Goal: Transaction & Acquisition: Purchase product/service

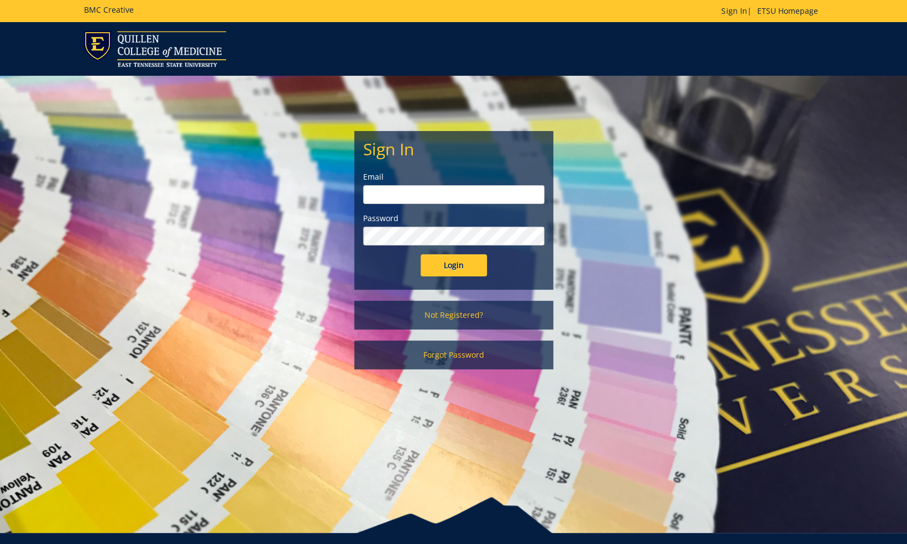
type input "vonkaenel@etsu.edu"
click at [448, 269] on input "Login" at bounding box center [454, 265] width 66 height 22
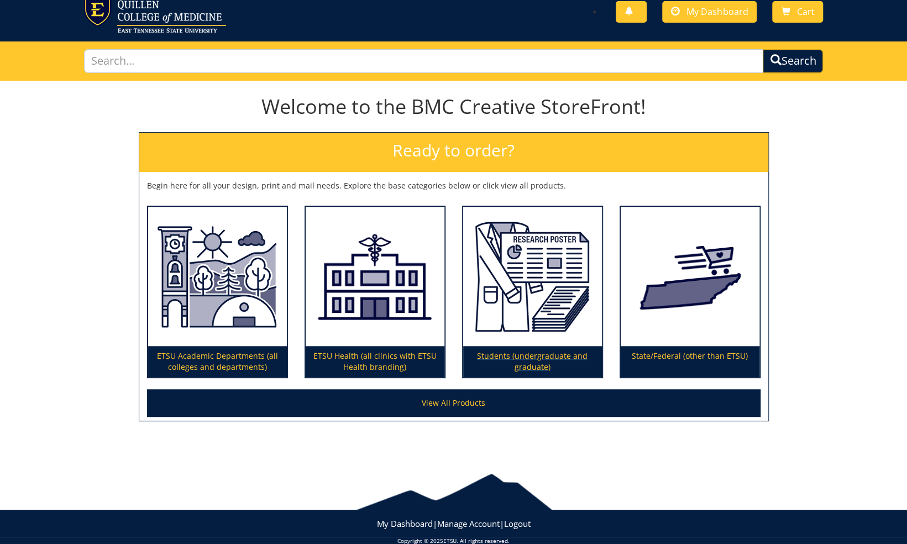
scroll to position [51, 0]
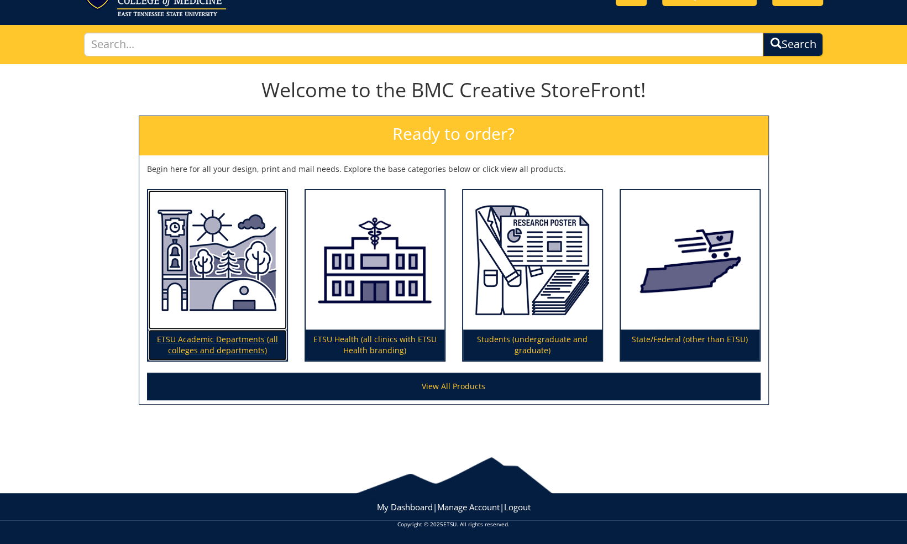
click at [208, 348] on p "ETSU Academic Departments (all colleges and departments)" at bounding box center [217, 345] width 139 height 31
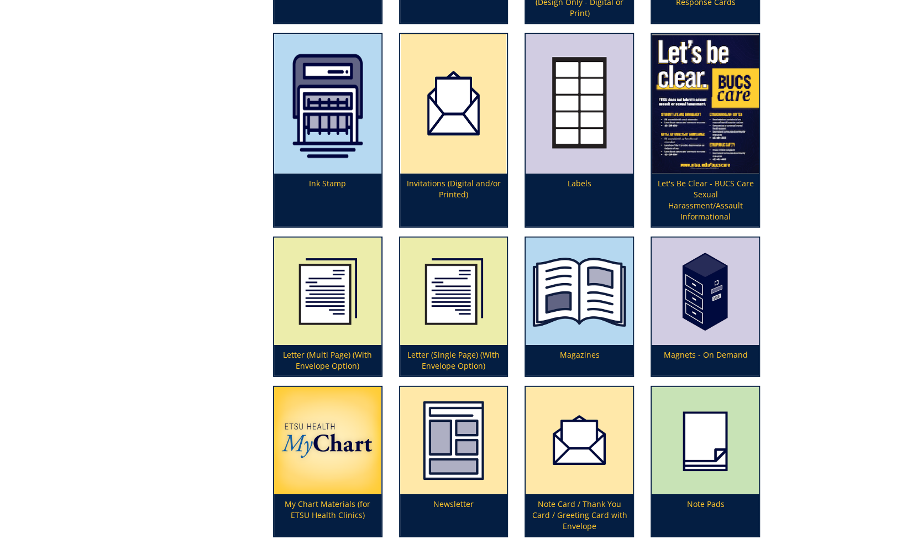
scroll to position [1935, 0]
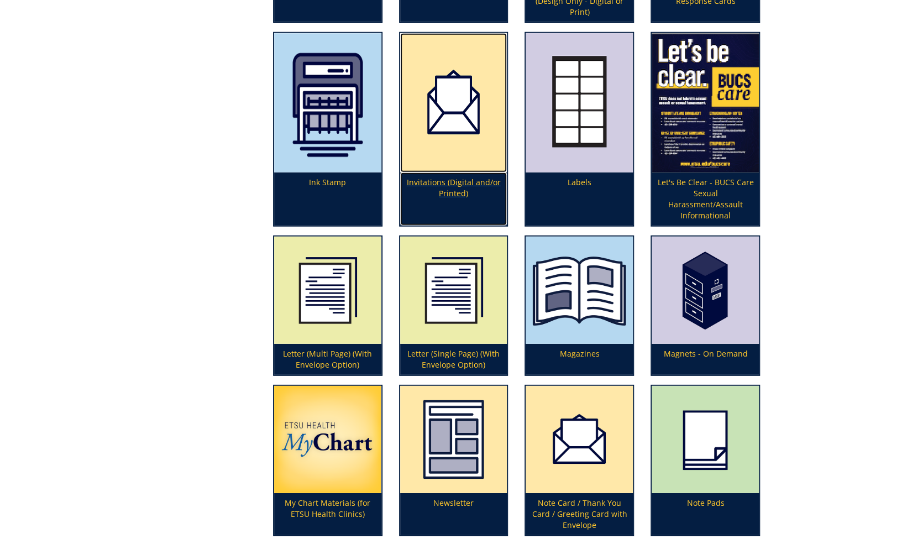
click at [461, 187] on p "Invitations (Digital and/or Printed)" at bounding box center [453, 198] width 107 height 53
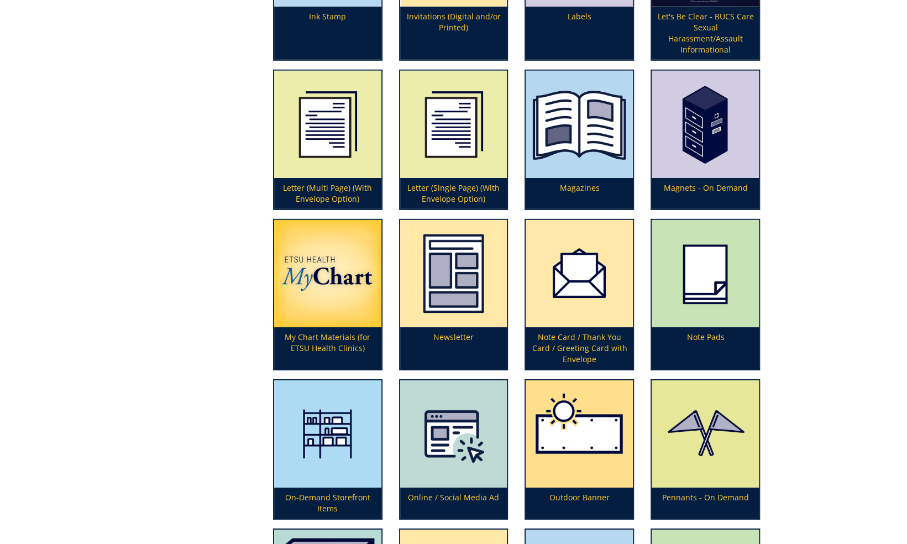
scroll to position [2156, 0]
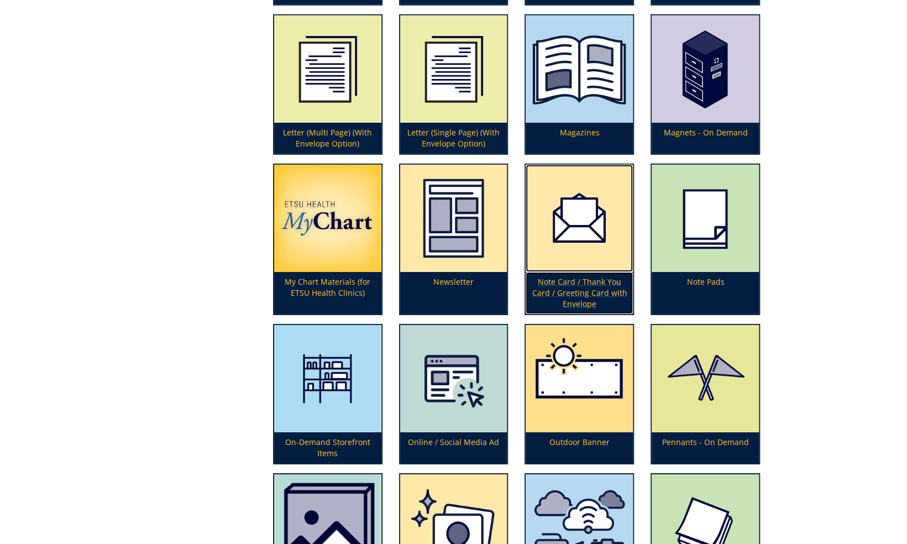
click at [589, 294] on p "Note Card / Thank You Card / Greeting Card with Envelope" at bounding box center [579, 293] width 107 height 42
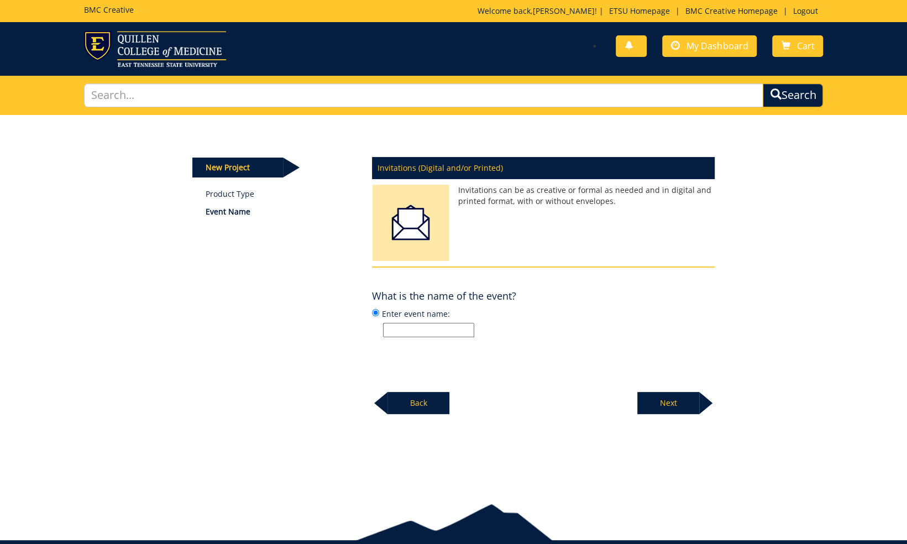
click at [398, 402] on p "Back" at bounding box center [419, 403] width 62 height 22
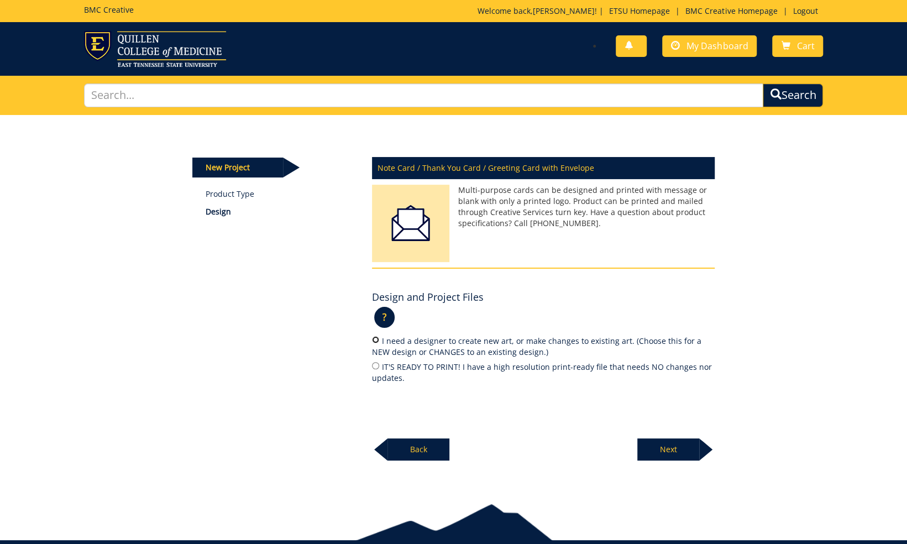
click at [372, 341] on input "I need a designer to create new art, or make changes to existing art. (Choose t…" at bounding box center [375, 339] width 7 height 7
radio input "true"
click at [678, 448] on p "Next" at bounding box center [668, 449] width 62 height 22
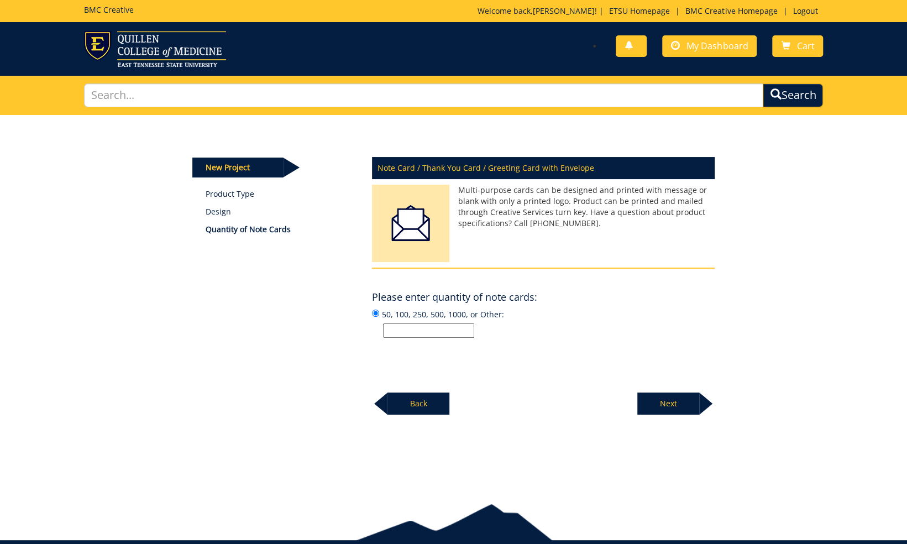
click at [402, 331] on input "50, 100, 250, 500, 1000, or Other:" at bounding box center [428, 330] width 91 height 14
type input "500"
click at [679, 406] on p "Next" at bounding box center [668, 404] width 62 height 22
click at [435, 328] on input "50, 100, 250, 500, 1000, or Other:" at bounding box center [428, 330] width 91 height 14
type input "500"
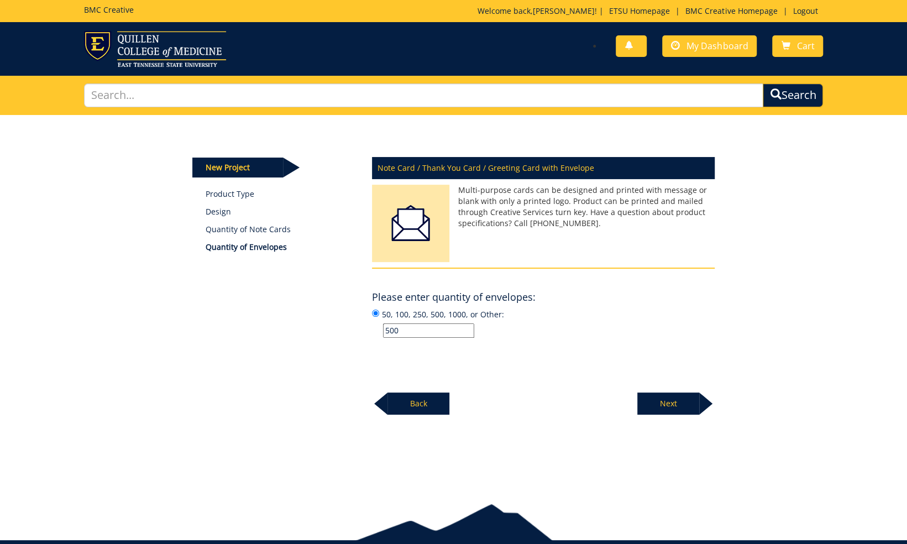
click at [677, 406] on p "Next" at bounding box center [668, 404] width 62 height 22
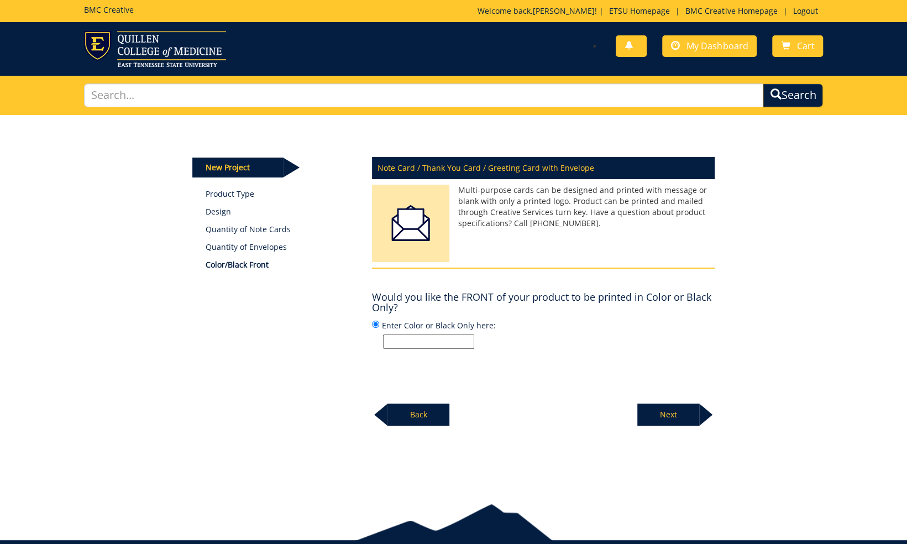
click at [460, 341] on input "Enter Color or Black Only here:" at bounding box center [428, 341] width 91 height 14
type input "Color"
click at [657, 408] on p "Next" at bounding box center [668, 415] width 62 height 22
click at [409, 339] on input "Enter Color or Black Only here:" at bounding box center [428, 341] width 91 height 14
type input "Color"
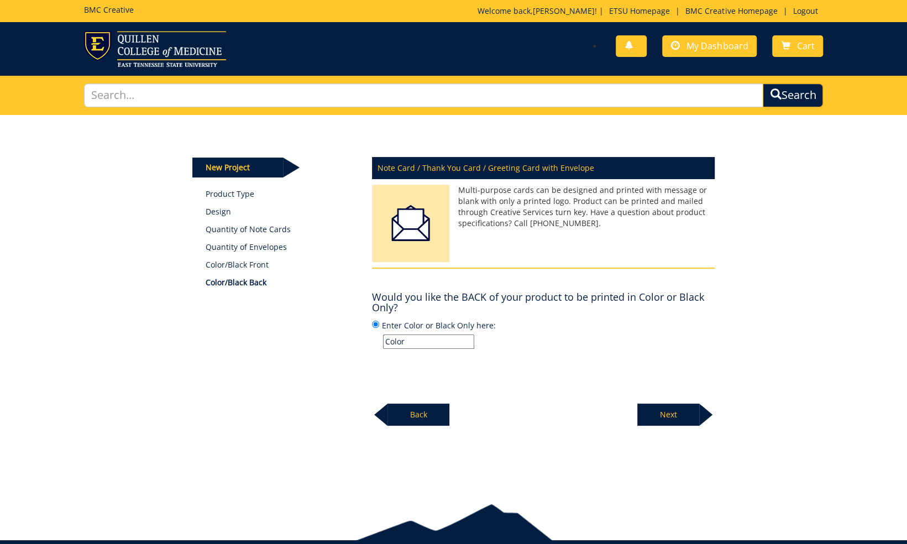
click at [667, 415] on p "Next" at bounding box center [668, 415] width 62 height 22
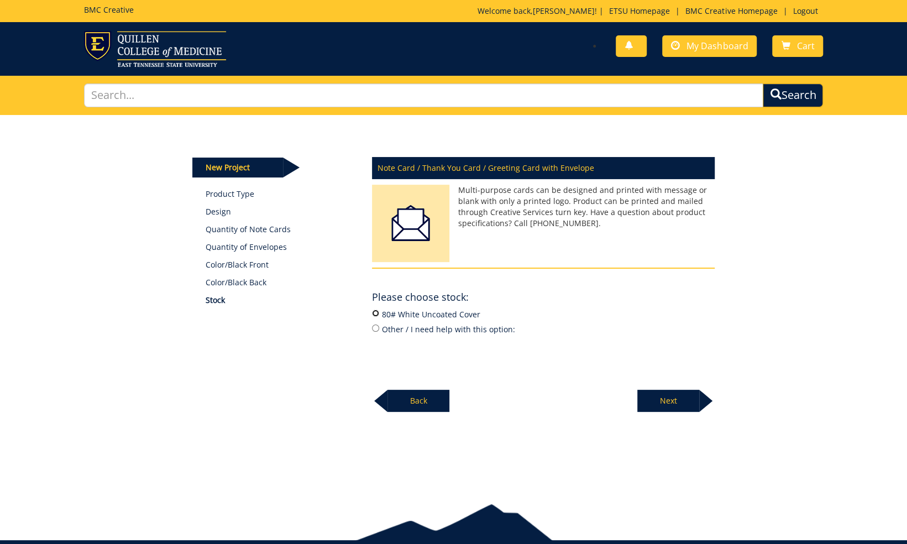
click at [373, 312] on input "80# White Uncoated Cover" at bounding box center [375, 313] width 7 height 7
radio input "true"
click at [661, 399] on p "Next" at bounding box center [668, 401] width 62 height 22
click at [377, 311] on input "24# White Wove" at bounding box center [375, 313] width 7 height 7
radio input "true"
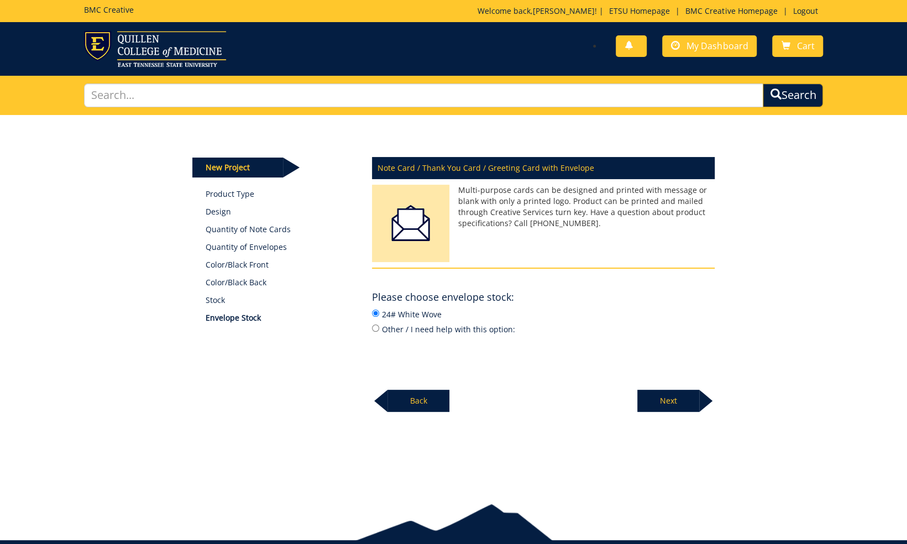
click at [666, 404] on p "Next" at bounding box center [668, 401] width 62 height 22
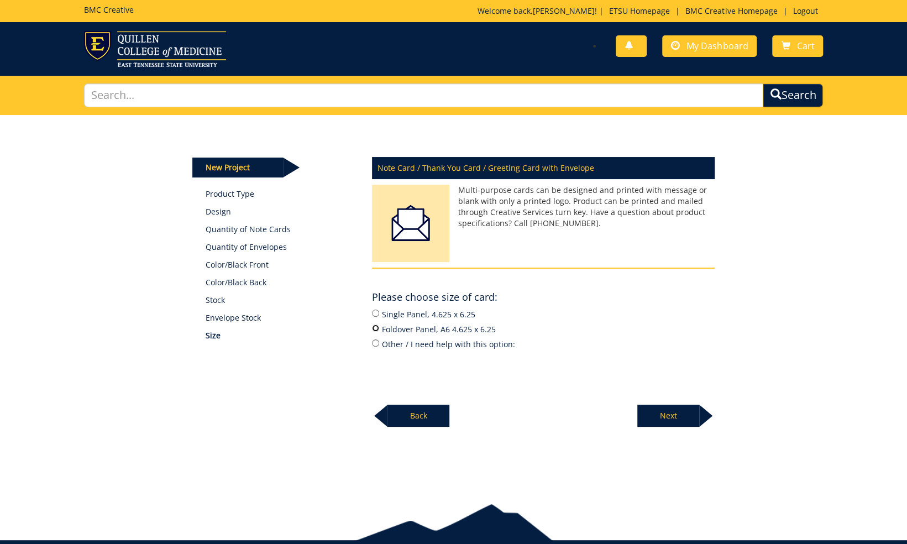
click at [372, 328] on input "Foldover Panel, A6 4.625 x 6.25" at bounding box center [375, 328] width 7 height 7
radio input "true"
click at [672, 419] on p "Next" at bounding box center [668, 416] width 62 height 22
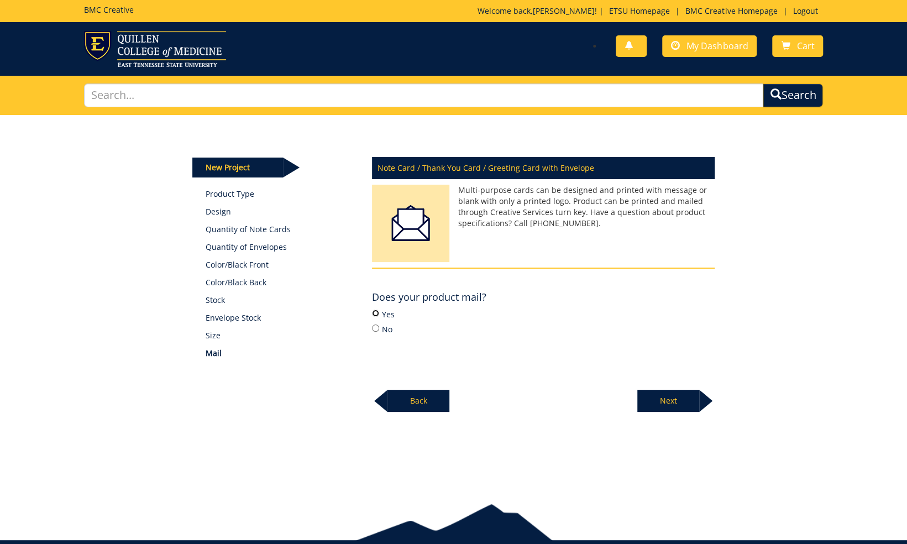
click at [375, 313] on input "Yes" at bounding box center [375, 313] width 7 height 7
radio input "true"
click at [687, 402] on p "Next" at bounding box center [668, 401] width 62 height 22
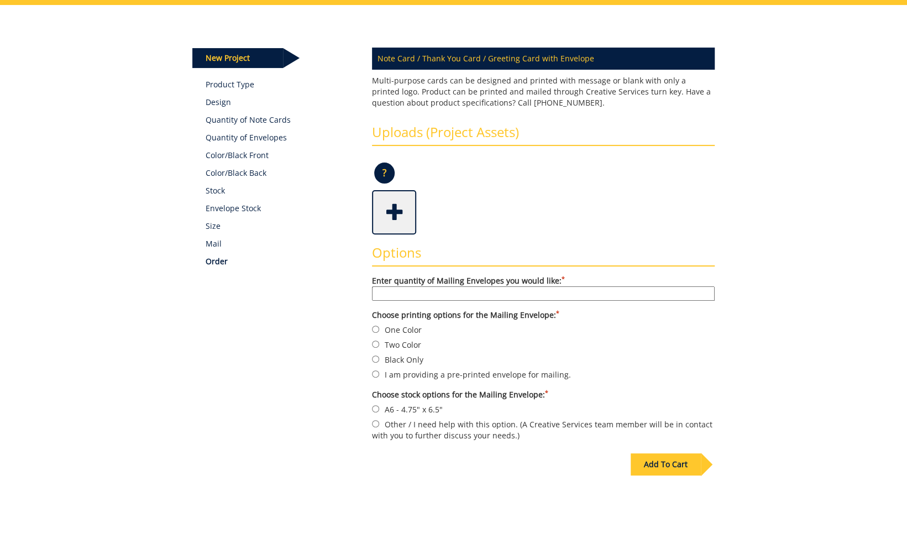
scroll to position [111, 0]
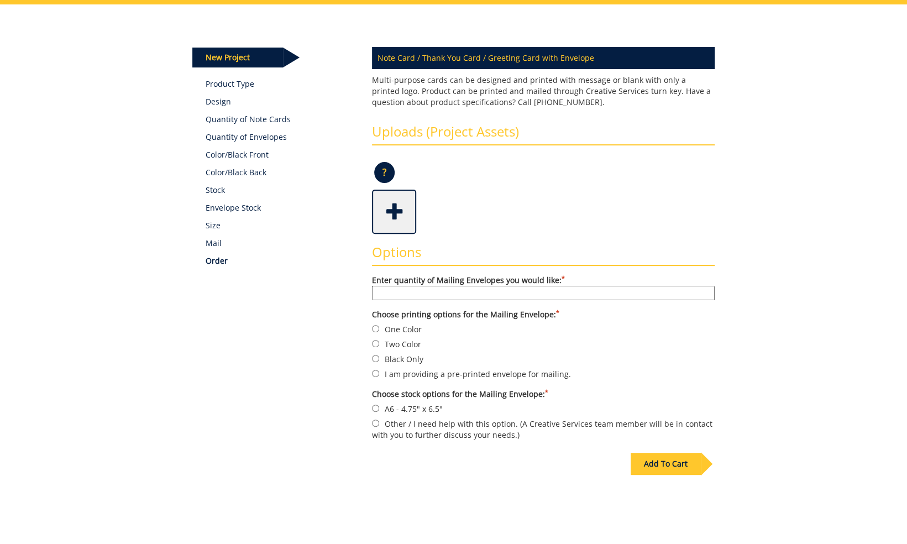
click at [548, 297] on input "Enter quantity of Mailing Envelopes you would like: *" at bounding box center [543, 293] width 343 height 14
type input "500"
click at [373, 346] on input "Two Color" at bounding box center [375, 343] width 7 height 7
radio input "true"
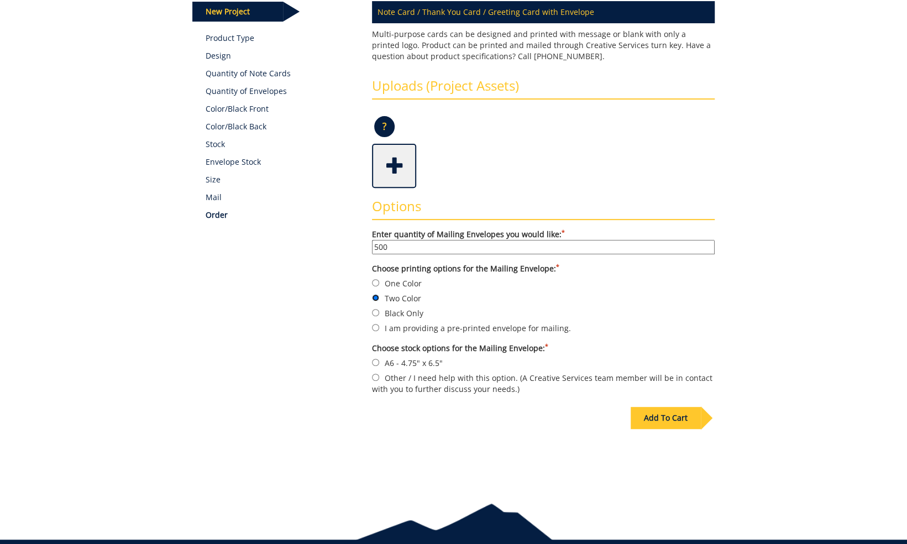
scroll to position [202, 0]
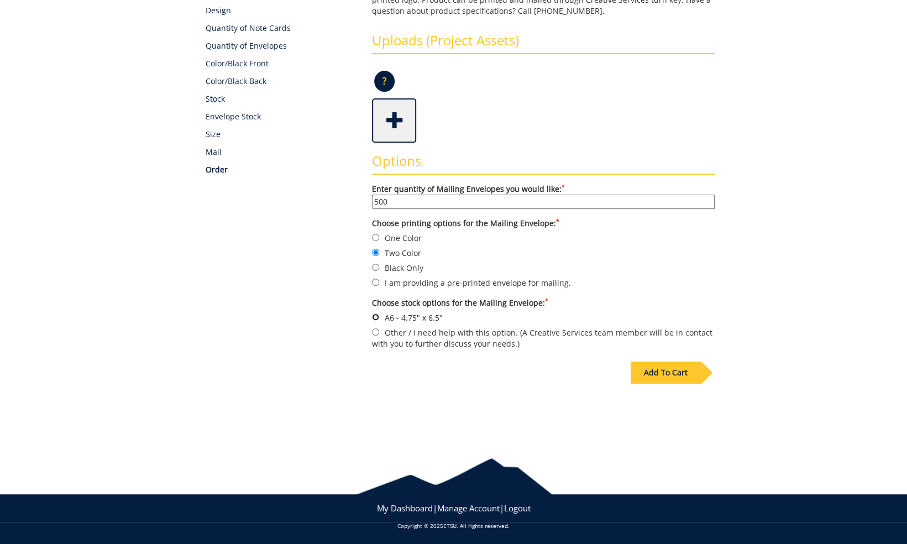
click at [374, 316] on input "A6 - 4.75" x 6.5"" at bounding box center [375, 316] width 7 height 7
radio input "true"
click at [657, 372] on div "Add To Cart" at bounding box center [666, 373] width 70 height 22
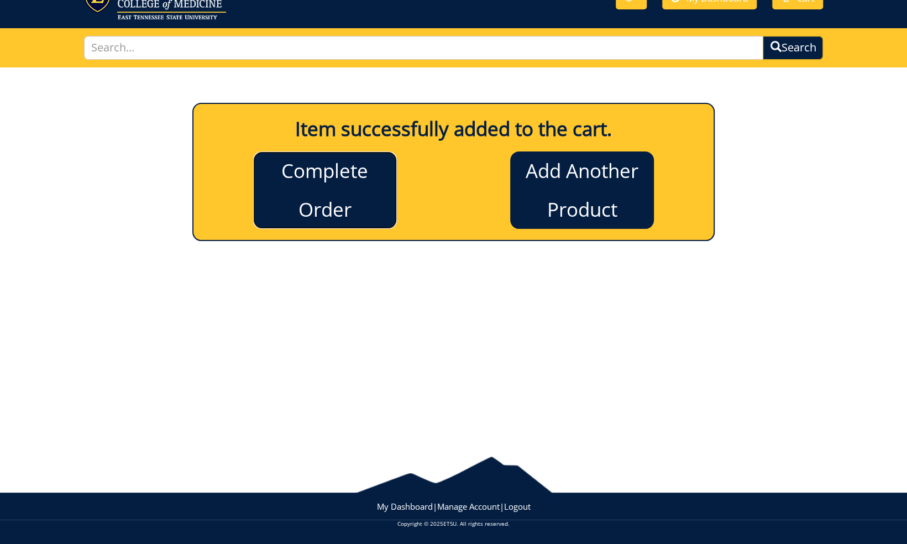
drag, startPoint x: 366, startPoint y: 200, endPoint x: 520, endPoint y: 219, distance: 155.4
click at [366, 200] on link "Complete Order" at bounding box center [325, 189] width 144 height 77
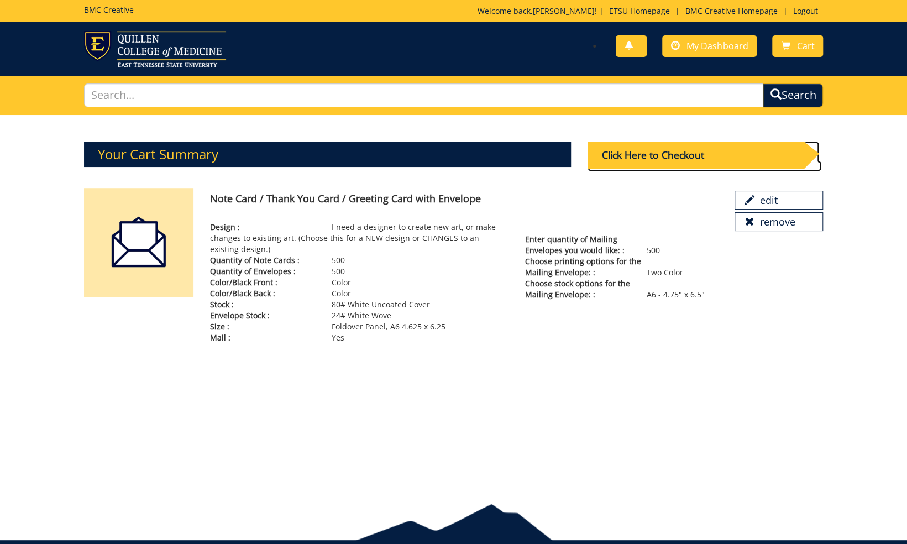
click at [632, 147] on div "Click Here to Checkout" at bounding box center [696, 155] width 216 height 27
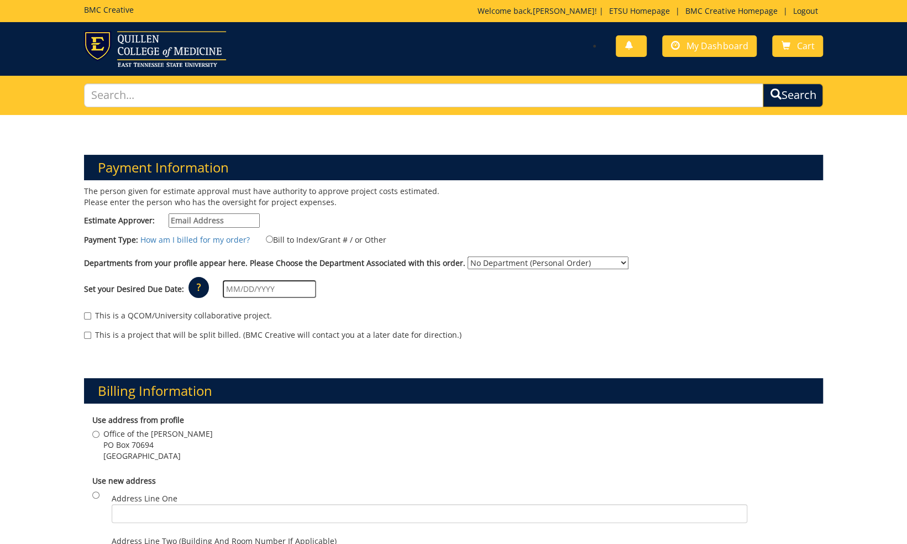
click at [199, 217] on input "Estimate Approver:" at bounding box center [214, 220] width 91 height 14
type input "forrestd@mail.etsu.edu"
type input "08/06/2025"
type input "Office of the Dean"
type input "PO BOX 70694"
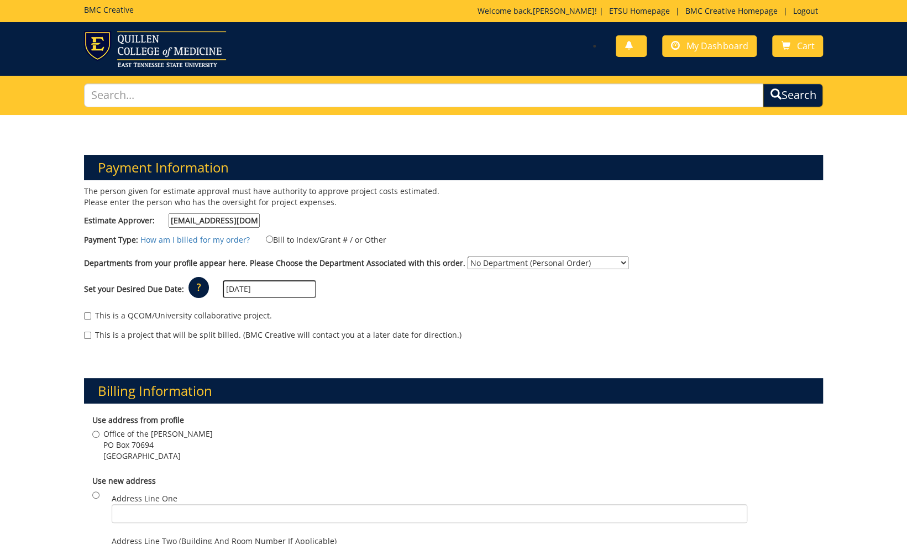
type input "Johnson City"
type input "37604"
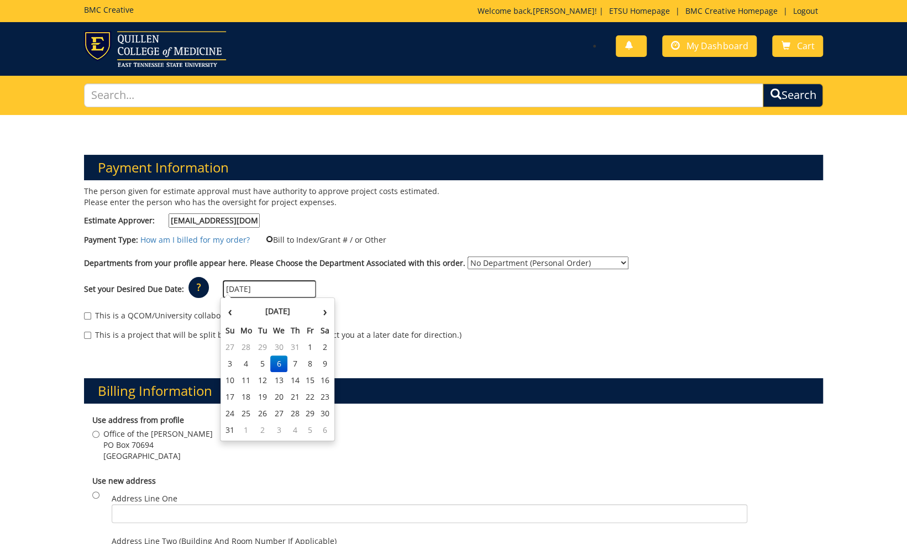
click at [266, 238] on input "Bill to Index/Grant # / or Other" at bounding box center [269, 239] width 7 height 7
radio input "true"
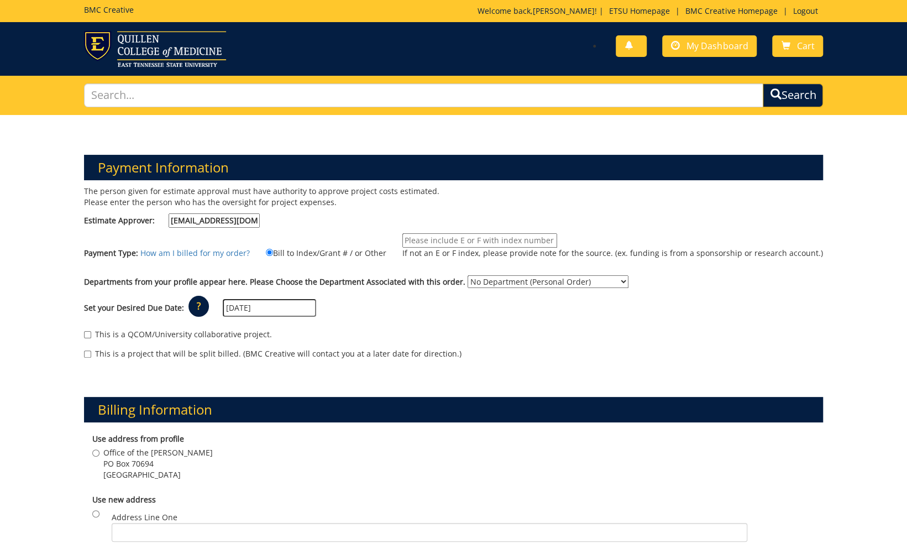
click at [447, 239] on input "If not an E or F index, please provide note for the source. (ex. funding is fro…" at bounding box center [479, 240] width 155 height 14
type input "F232000"
click at [510, 281] on select "No Department (Personal Order) QCOM Development & Alumni Relations Advancement …" at bounding box center [548, 281] width 161 height 13
select select "260"
click at [468, 275] on select "No Department (Personal Order) QCOM Development & Alumni Relations Advancement …" at bounding box center [548, 281] width 161 height 13
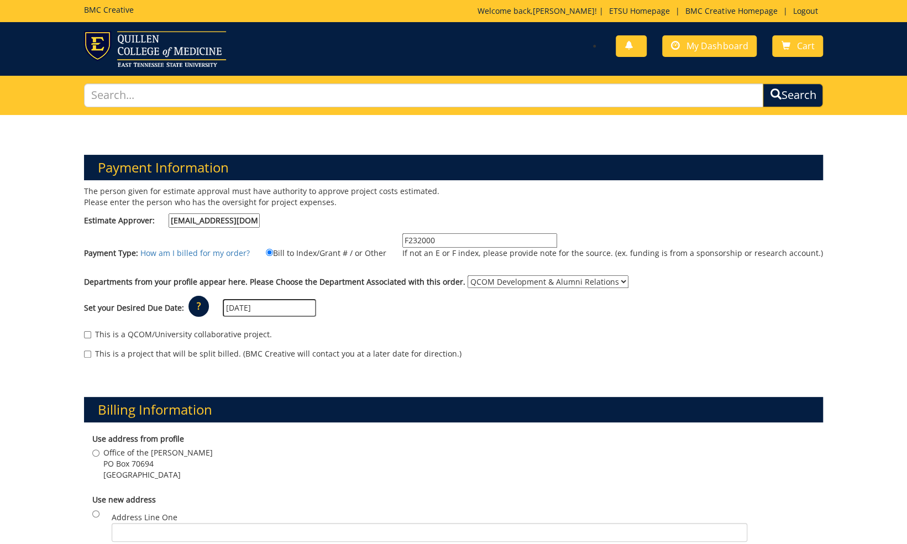
click at [264, 311] on input "08/06/2025" at bounding box center [269, 308] width 93 height 18
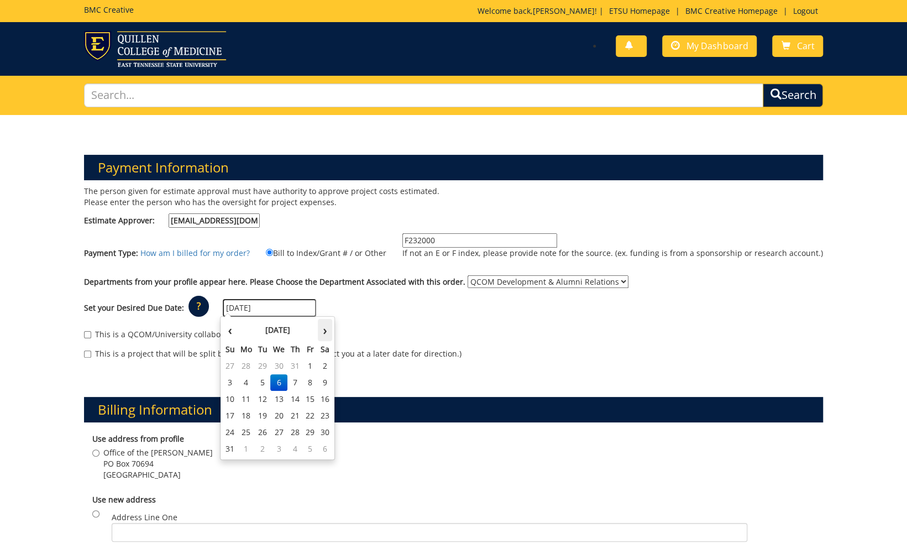
click at [326, 333] on th "›" at bounding box center [325, 330] width 14 height 22
click at [307, 385] on td "7" at bounding box center [310, 382] width 15 height 17
type input "[DATE]"
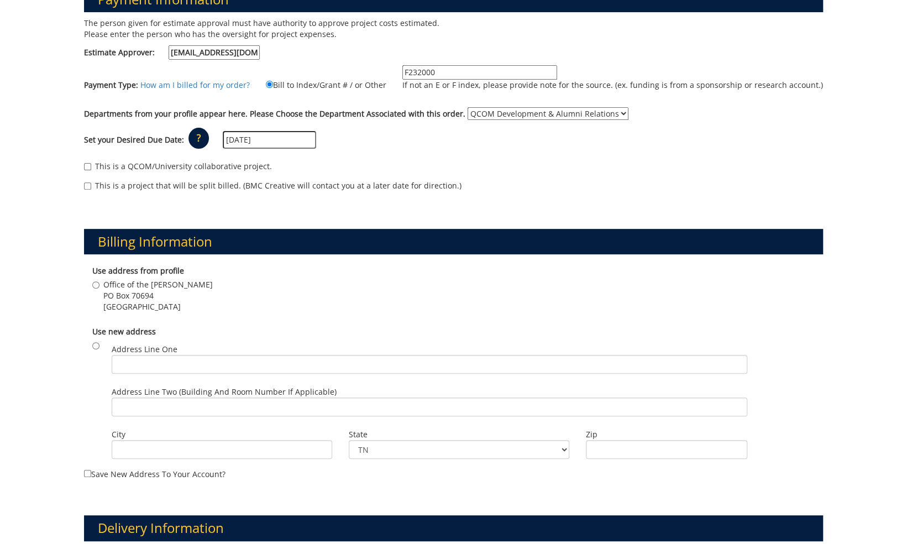
scroll to position [221, 0]
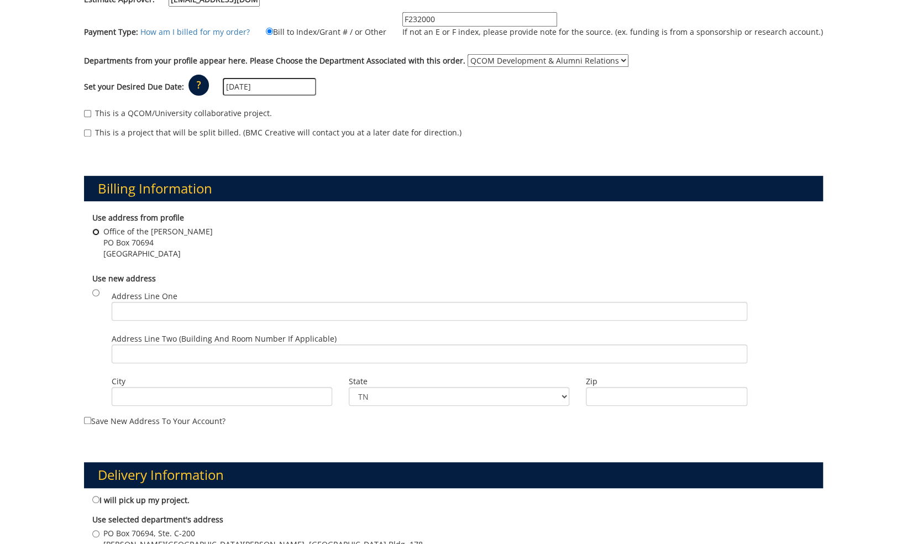
click at [96, 230] on input "Office of the Dean PO Box 70694 Johnson City , TN 37614" at bounding box center [95, 231] width 7 height 7
radio input "true"
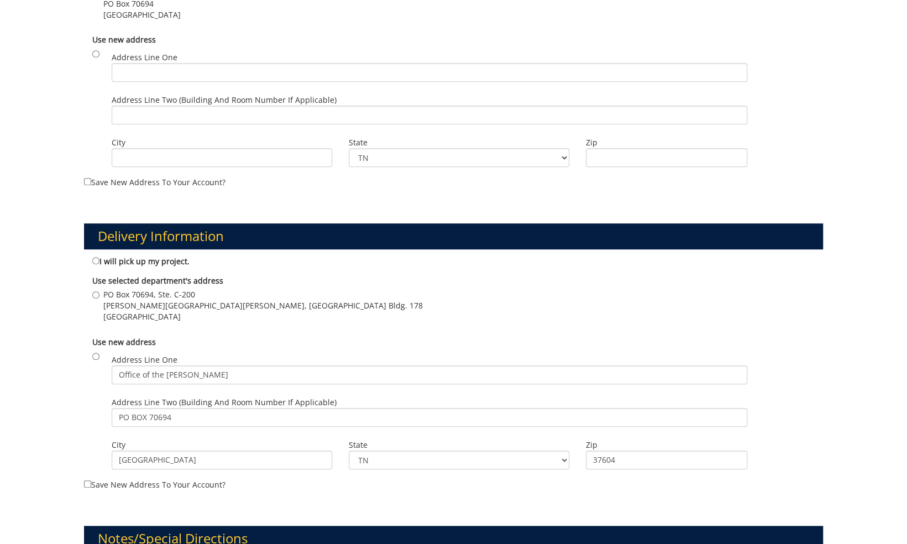
scroll to position [498, 0]
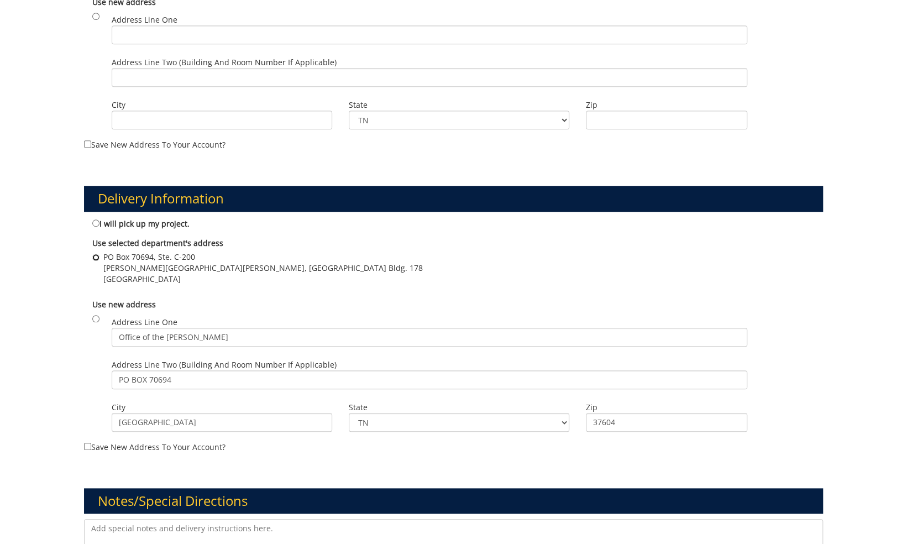
click at [93, 255] on input "PO Box 70694, Ste. C-200 Stanton-Gerber Hall, VA Bldg. 178 Johnson City , TN 37…" at bounding box center [95, 257] width 7 height 7
radio input "true"
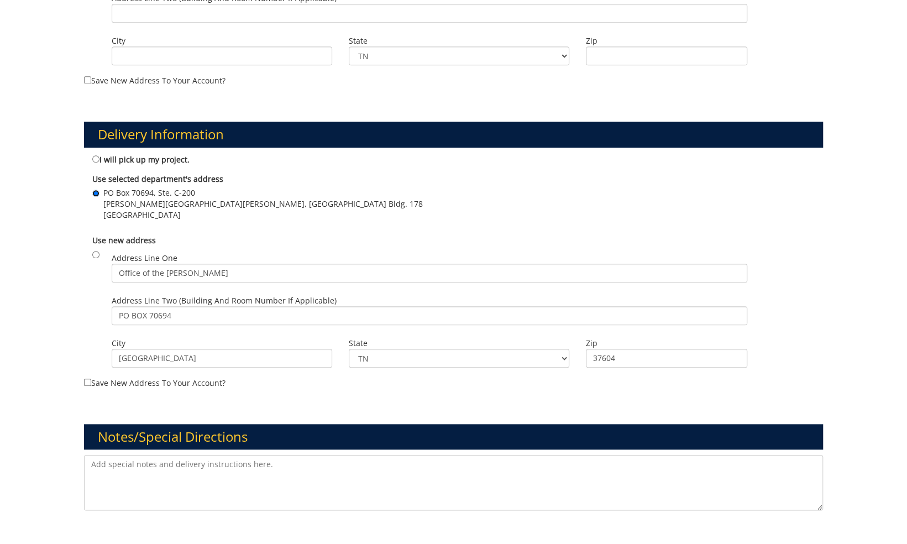
scroll to position [719, 0]
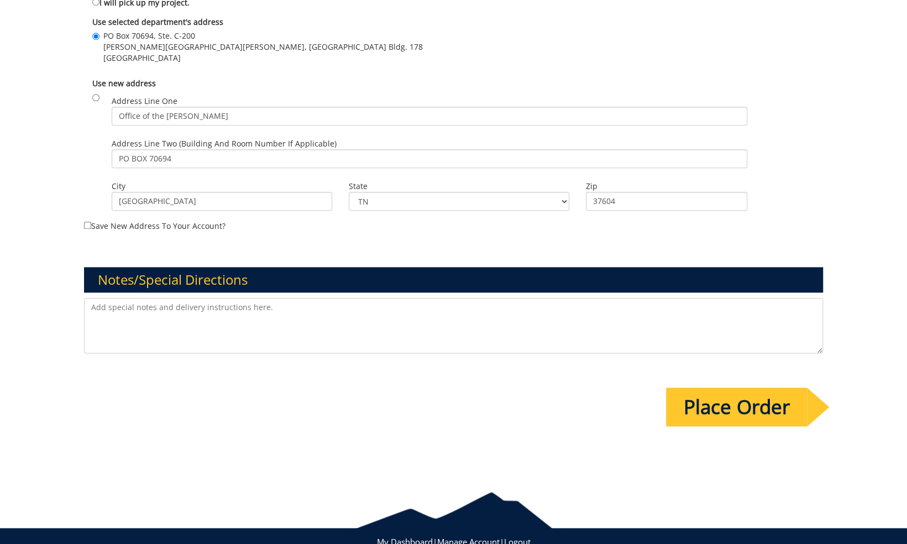
click at [407, 307] on textarea at bounding box center [454, 325] width 740 height 55
click at [313, 306] on textarea "2025 Holiday cards for Quillen donors - This is a request for a holiday card de…" at bounding box center [454, 325] width 740 height 55
click at [486, 307] on textarea "2025 Holiday cards for Quillen donors - This is a request for a Quillen holiday…" at bounding box center [454, 325] width 740 height 55
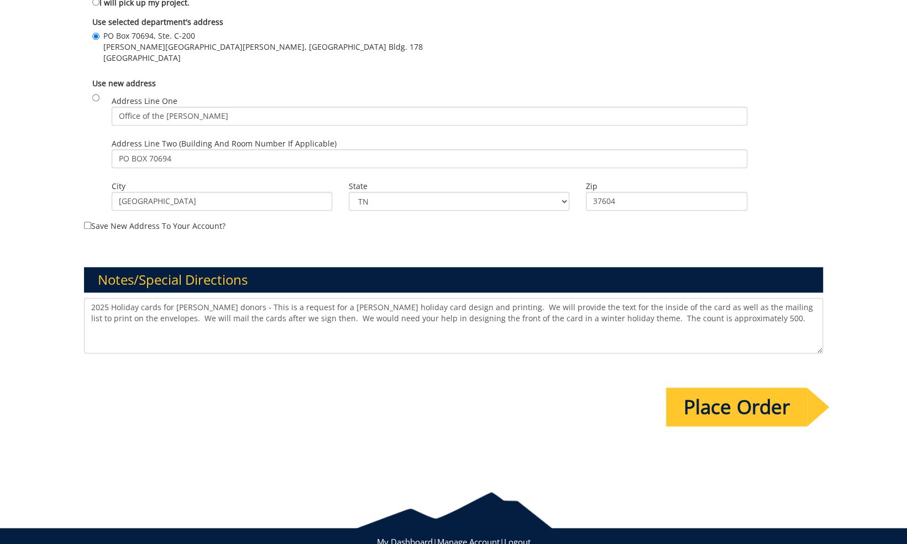
click at [430, 306] on textarea "2025 Holiday cards for Quillen donors - This is a request for a Quillen holiday…" at bounding box center [454, 325] width 740 height 55
click at [723, 317] on textarea "2025 Holiday cards for Quillen donors - This is a request for a Quillen holiday…" at bounding box center [454, 325] width 740 height 55
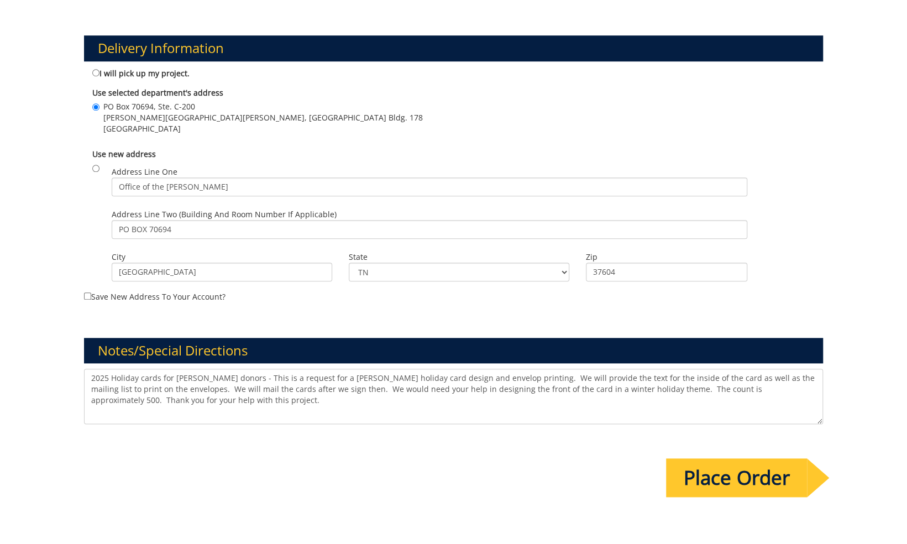
scroll to position [752, 0]
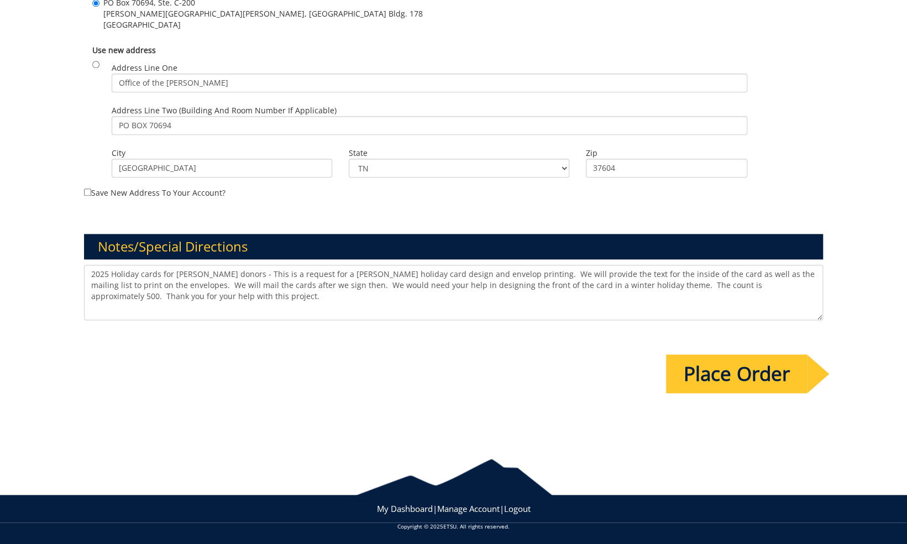
type textarea "2025 Holiday cards for Quillen donors - This is a request for a Quillen holiday…"
click at [725, 380] on input "Place Order" at bounding box center [736, 373] width 141 height 39
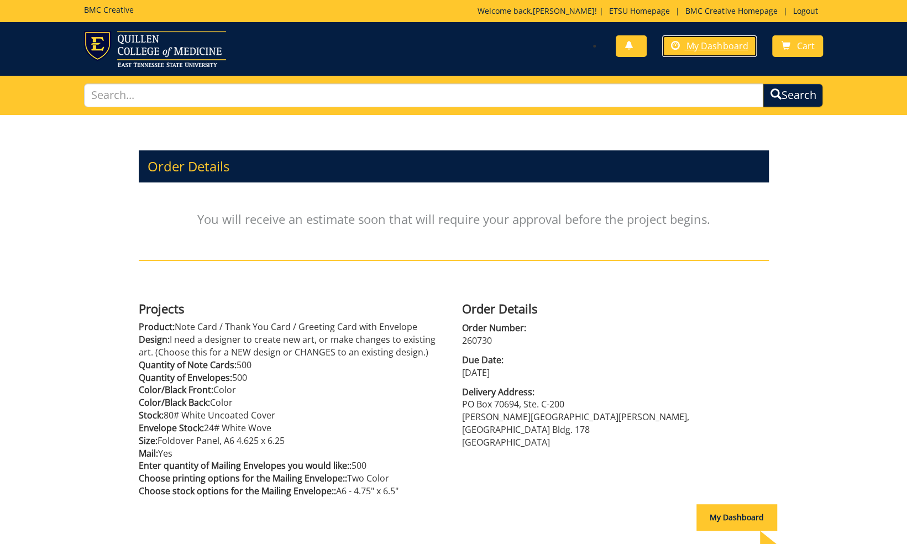
drag, startPoint x: 691, startPoint y: 51, endPoint x: 710, endPoint y: 80, distance: 34.7
click at [691, 51] on span "My Dashboard" at bounding box center [717, 46] width 61 height 12
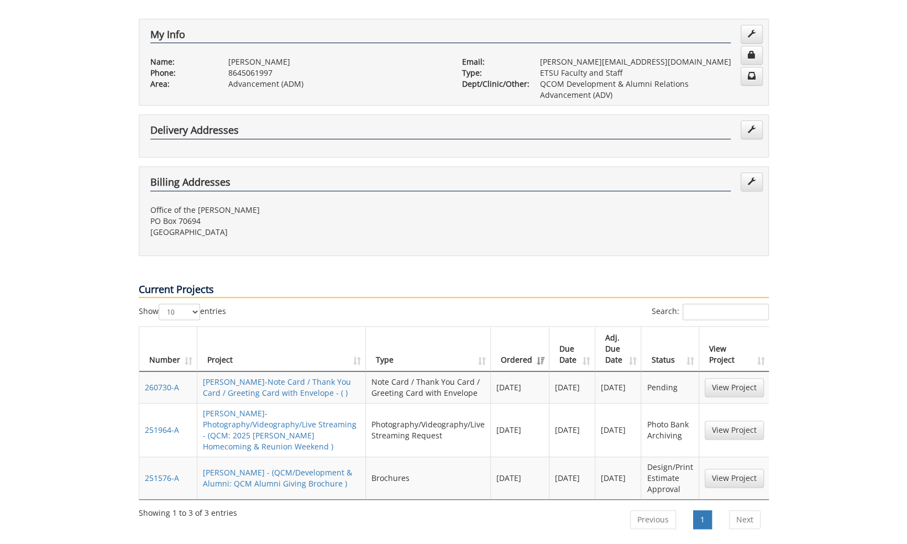
scroll to position [221, 0]
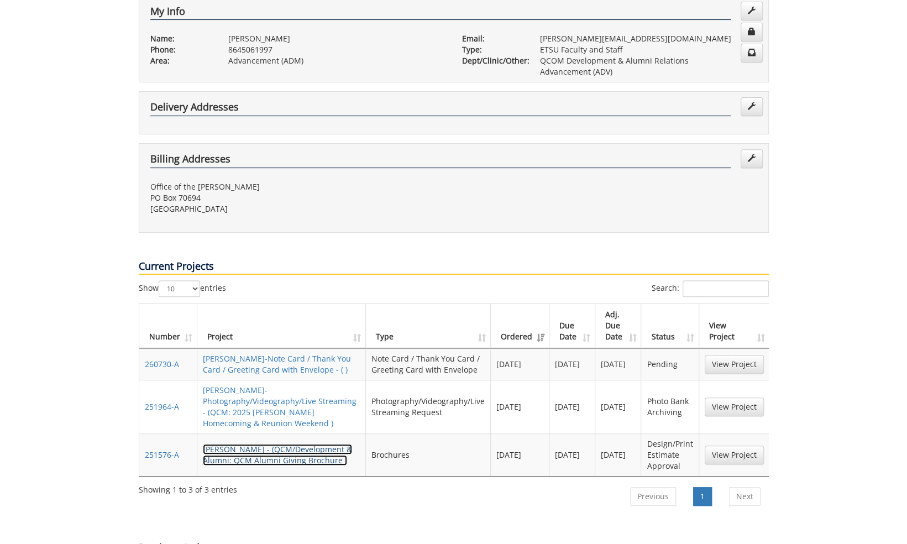
click at [290, 444] on link "[PERSON_NAME] - (QCM/Development & Alumni: QCM Alumni Giving Brochure )" at bounding box center [277, 455] width 149 height 22
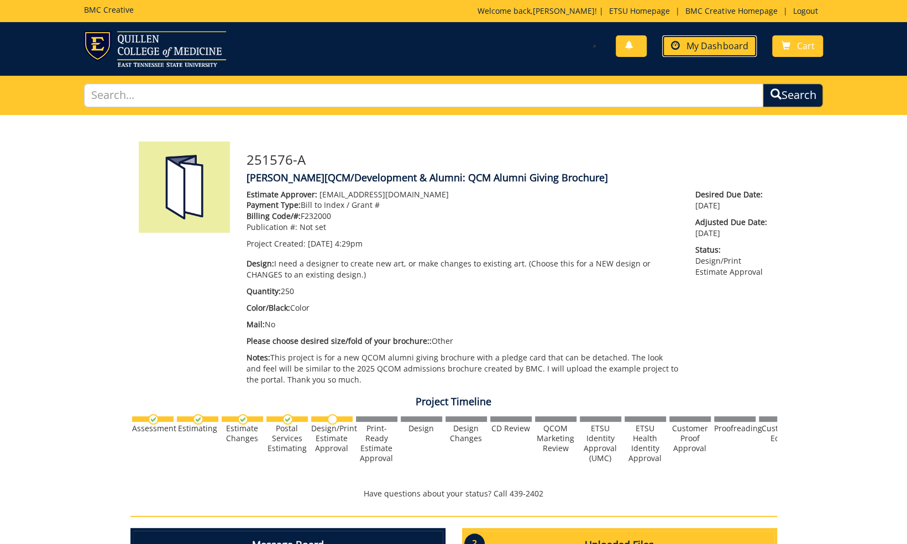
click at [707, 47] on span "My Dashboard" at bounding box center [717, 46] width 61 height 12
